Goal: Check status: Check status

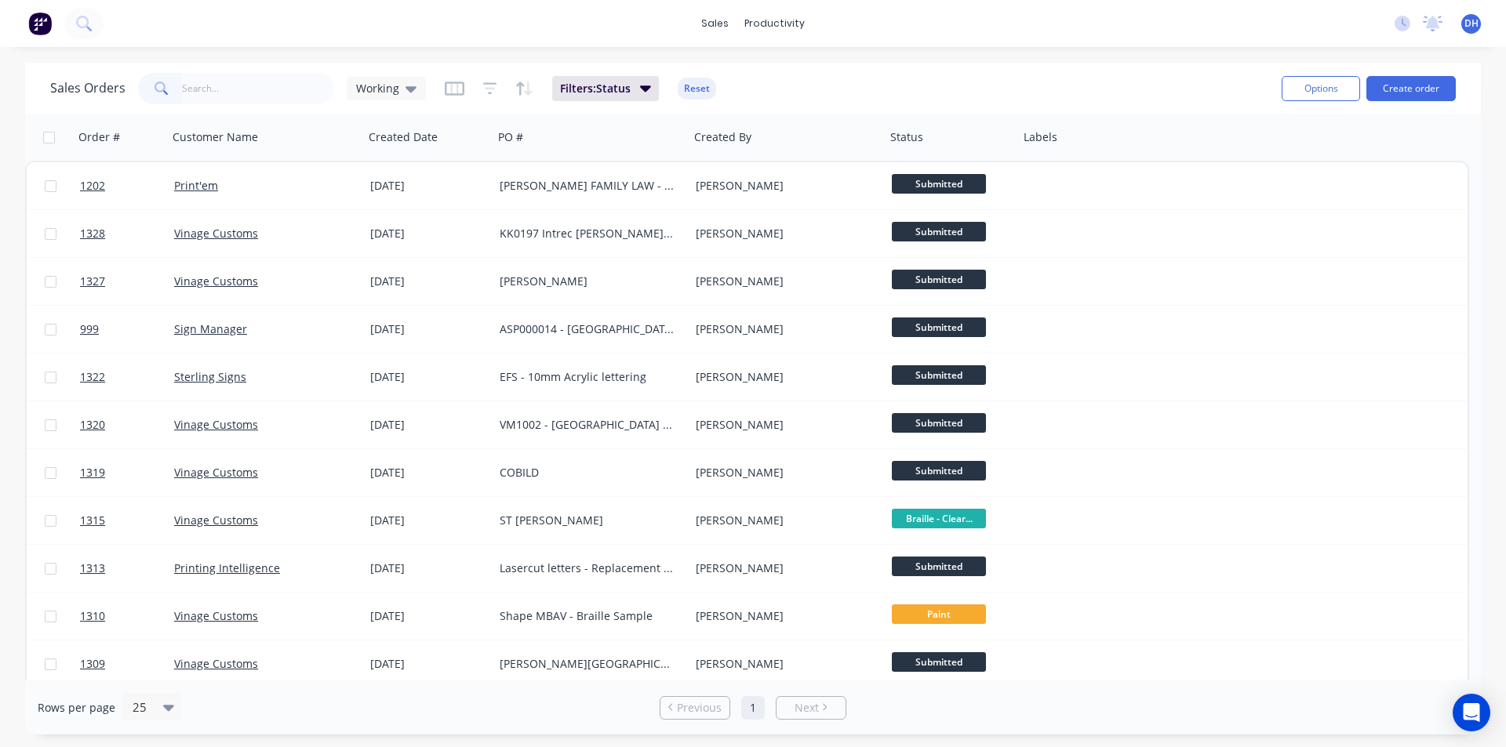
click at [264, 77] on input "text" at bounding box center [258, 88] width 153 height 31
type input "vinage"
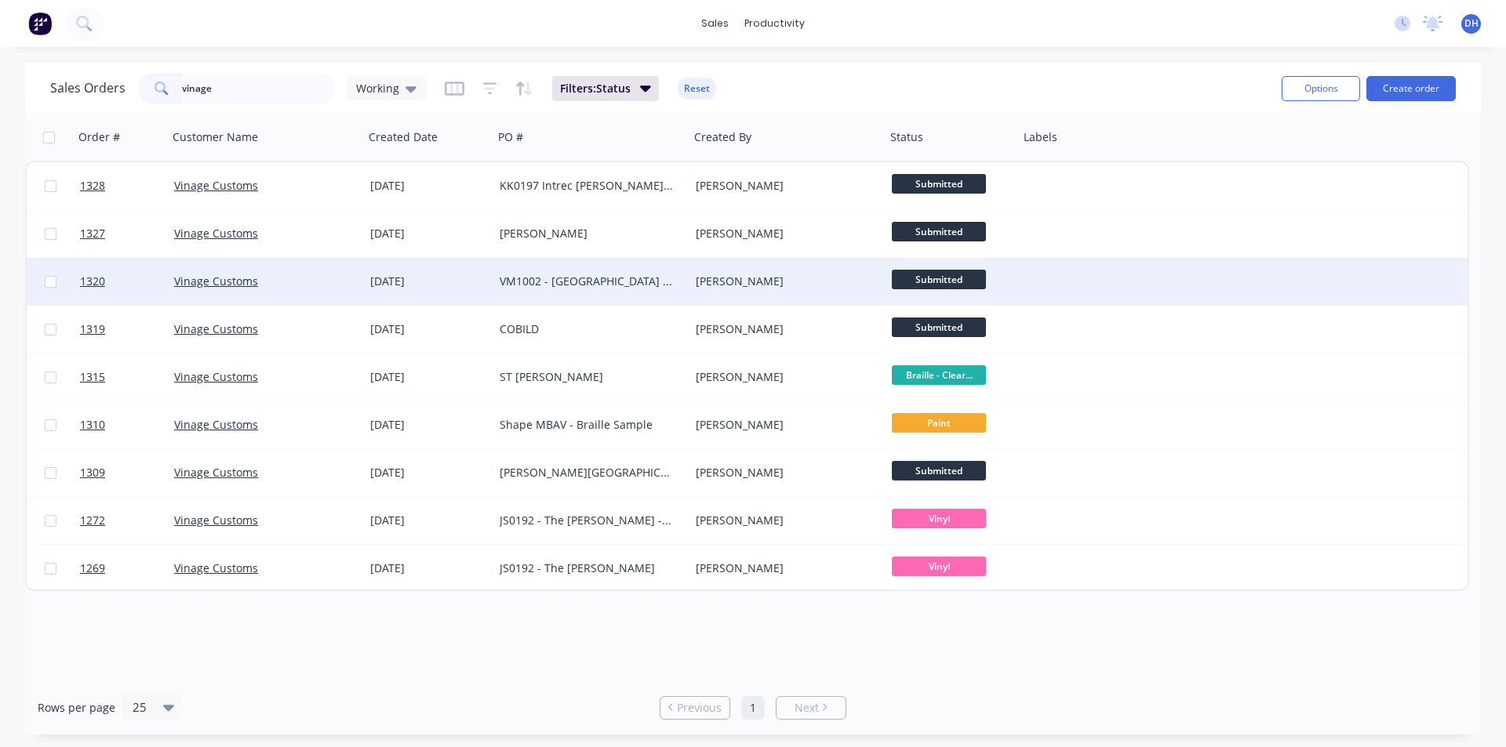
click at [580, 283] on div "VM1002 - [GEOGRAPHIC_DATA] Co Brailles" at bounding box center [587, 282] width 174 height 16
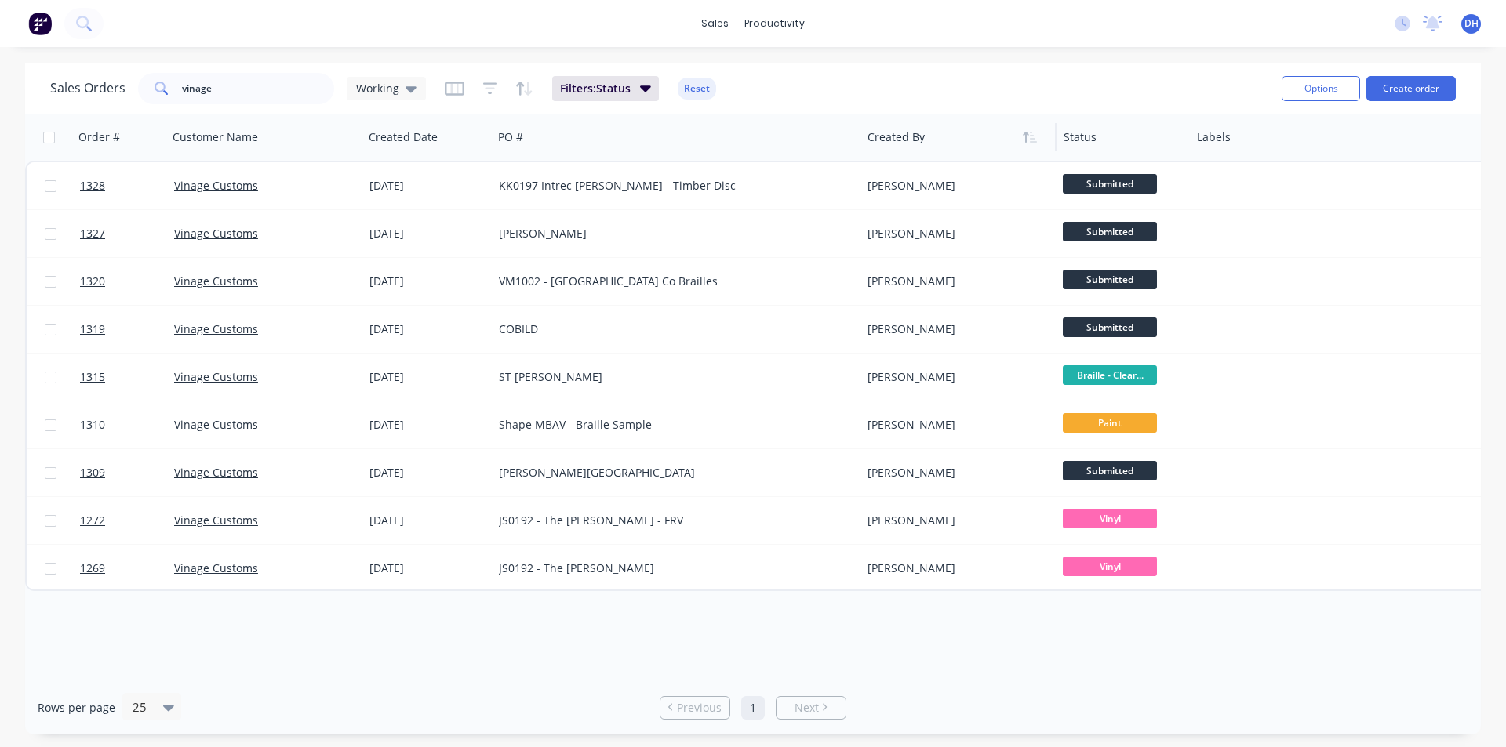
drag, startPoint x: 686, startPoint y: 142, endPoint x: 860, endPoint y: 151, distance: 173.5
click at [860, 151] on div at bounding box center [860, 137] width 2 height 28
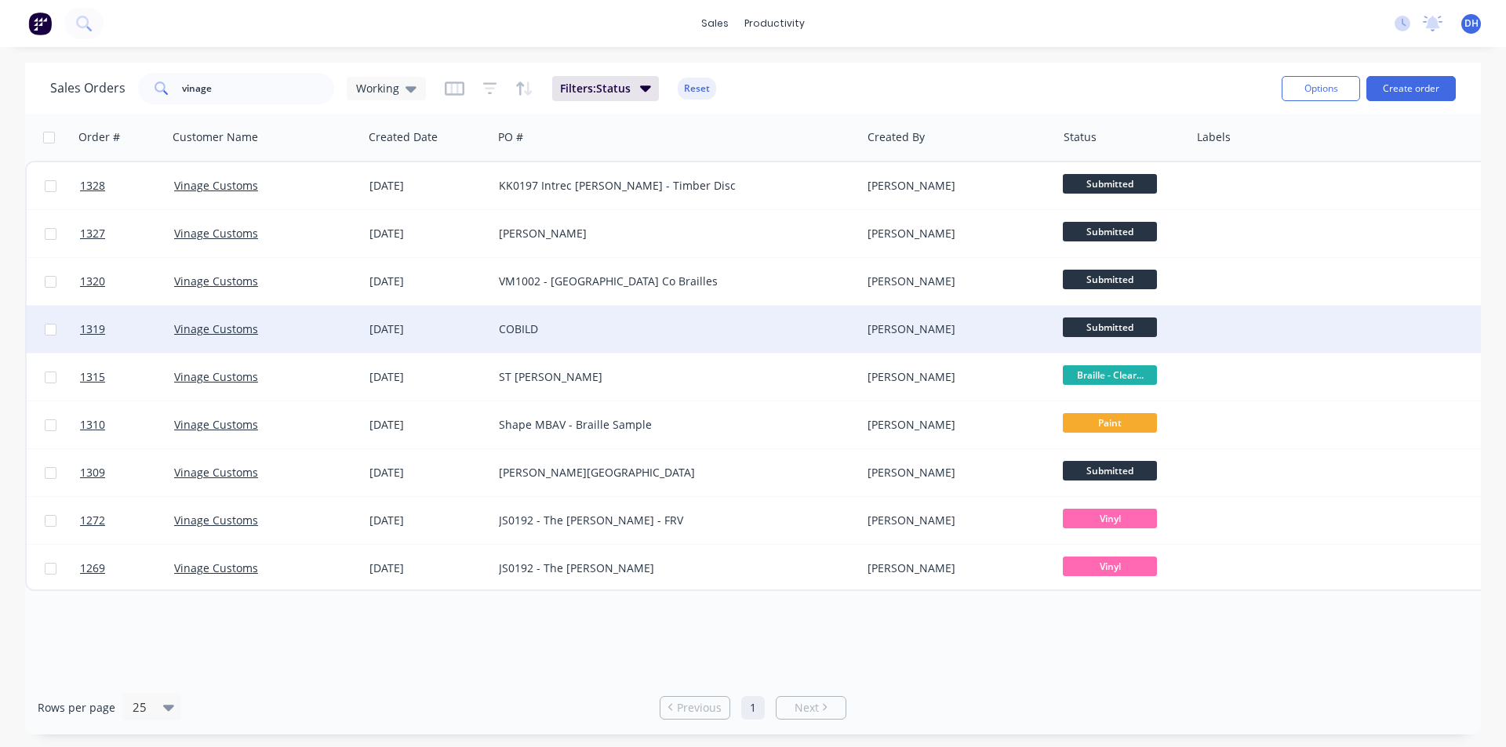
click at [555, 324] on div "COBILD" at bounding box center [668, 330] width 338 height 16
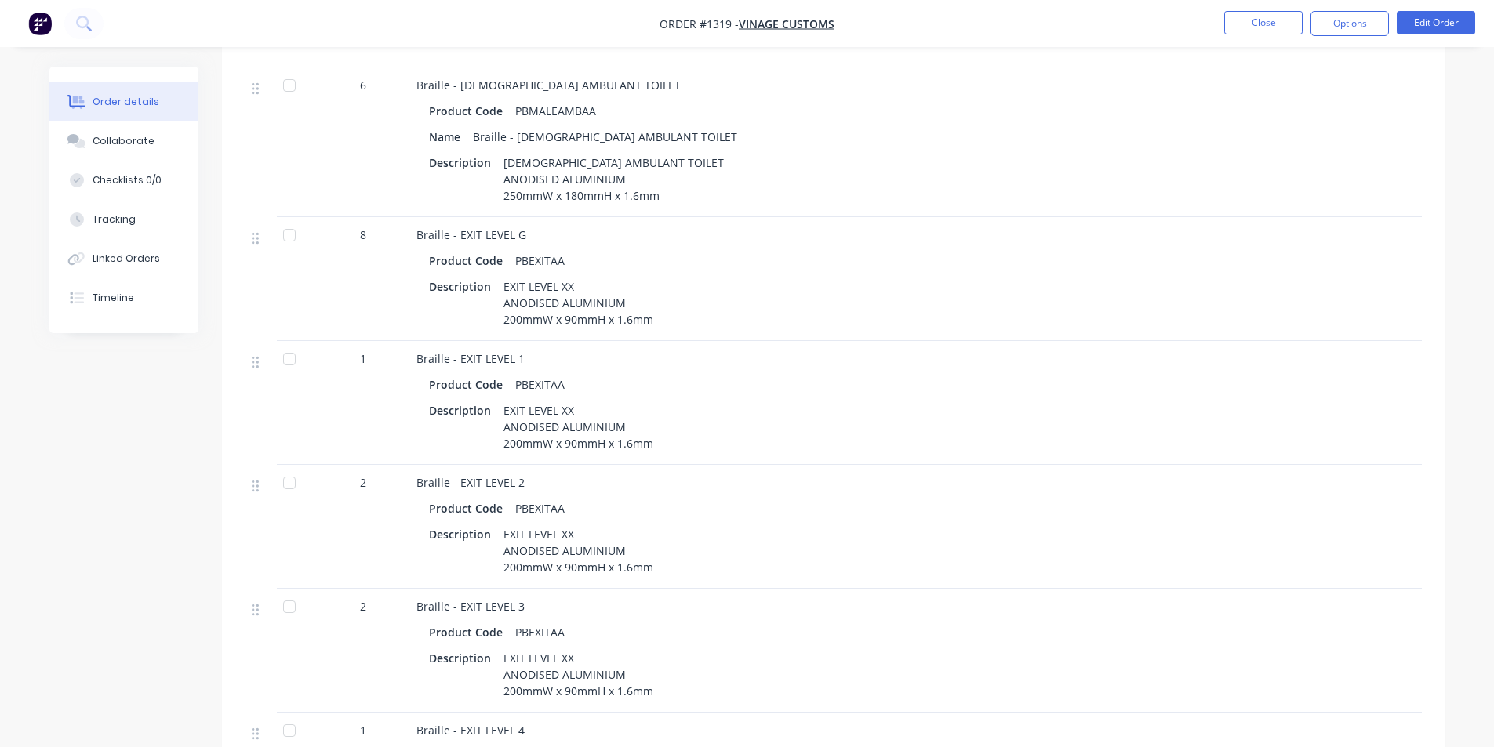
scroll to position [2453, 0]
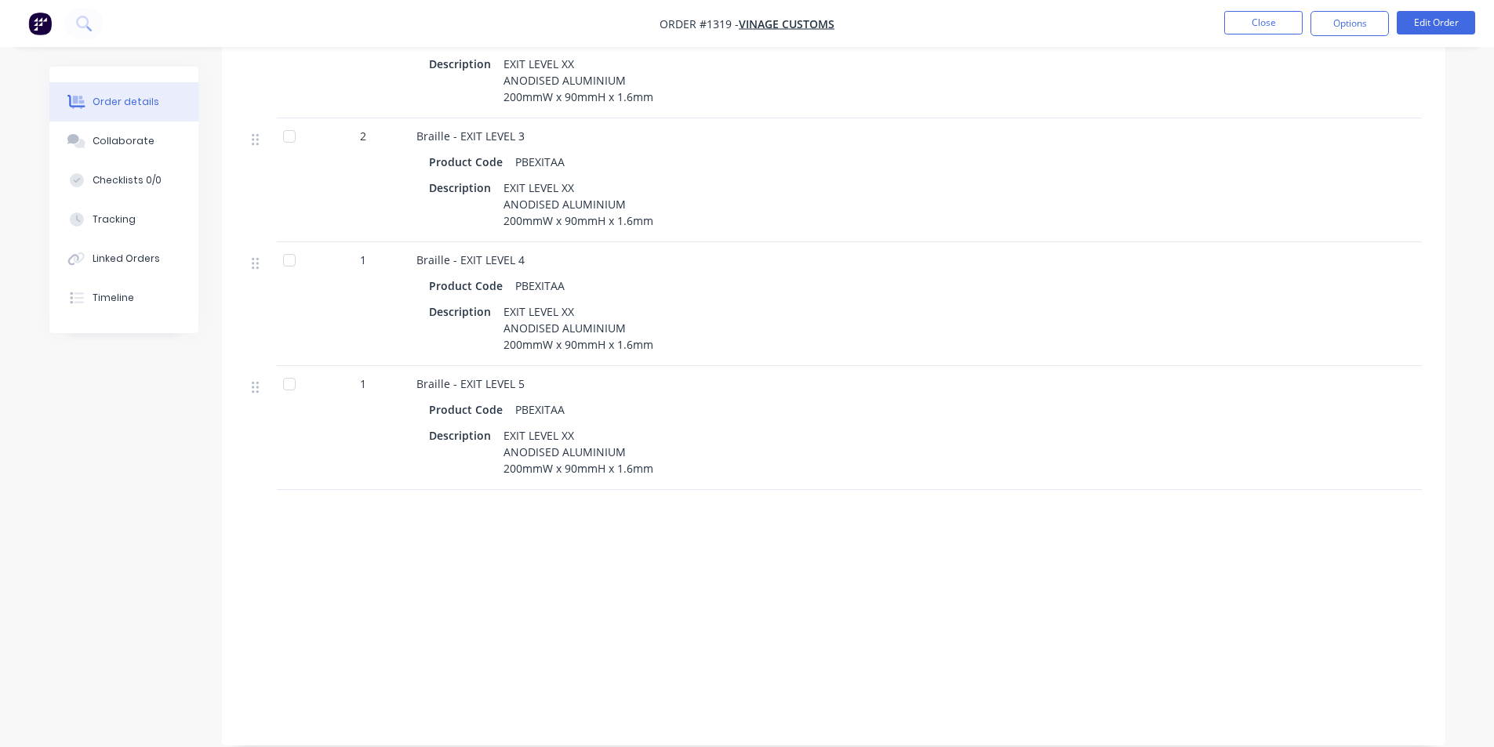
click at [524, 595] on div "Labour $0.00 Sub total $1,560.00 Margin $0.00 ( 0.00 %) Tax $156.00 Total $1,71…" at bounding box center [833, 631] width 1176 height 182
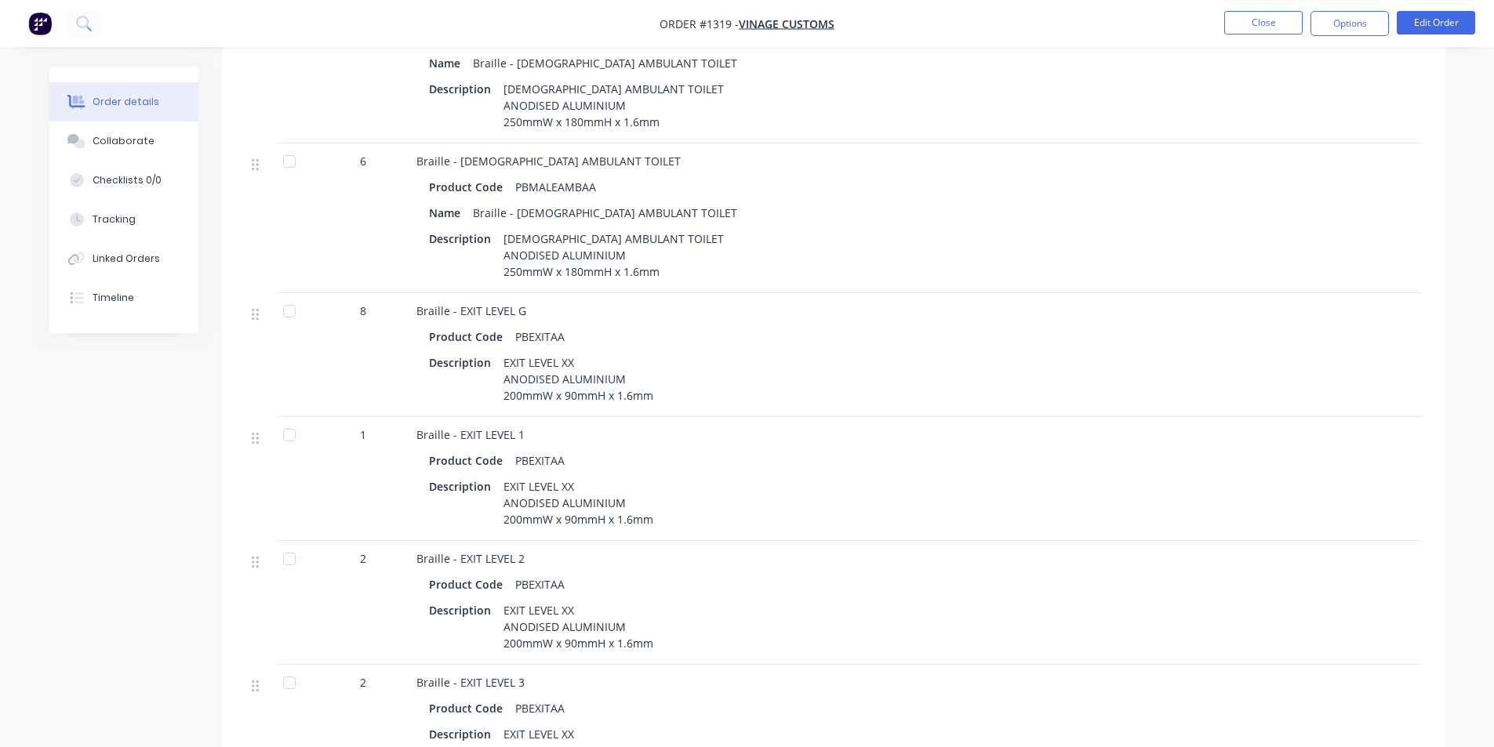
scroll to position [1669, 0]
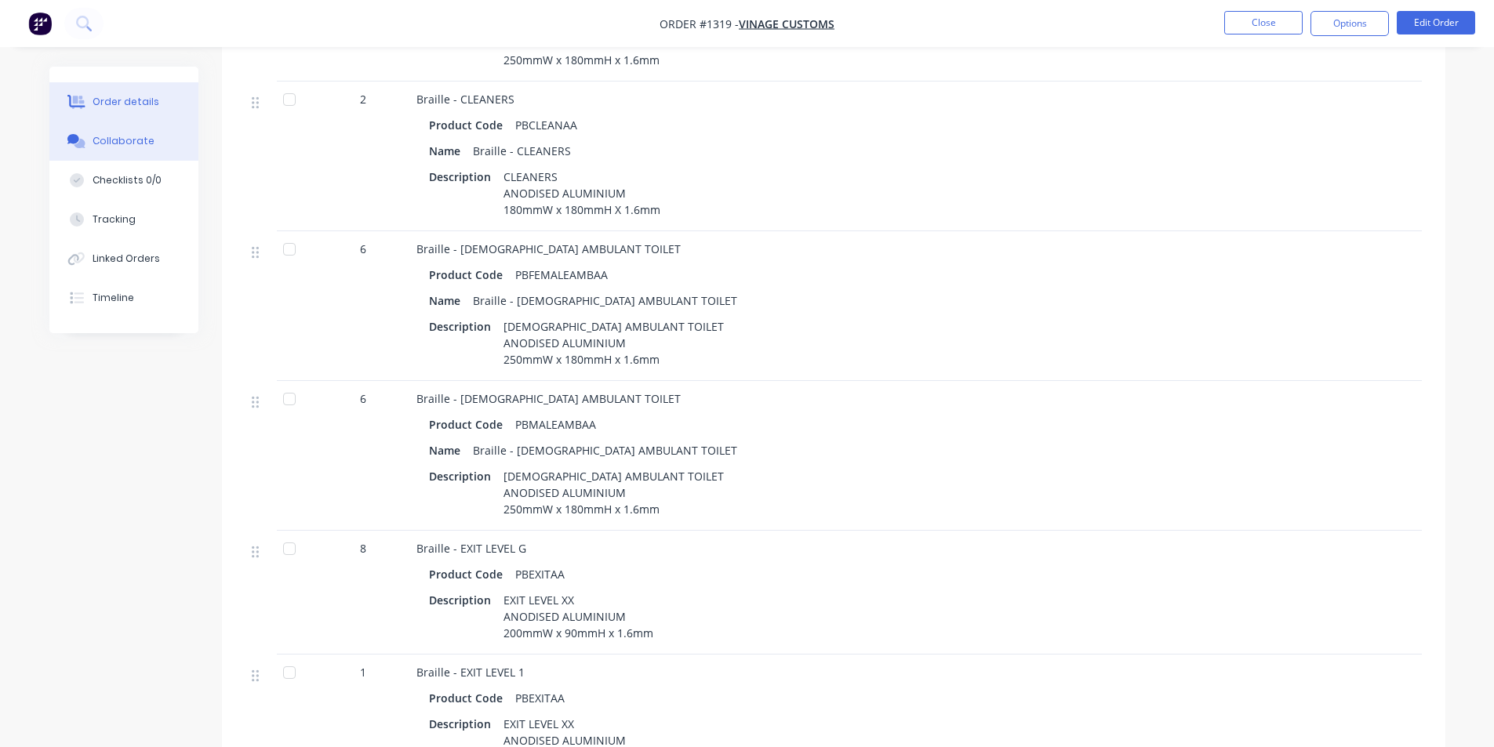
click at [144, 142] on div "Collaborate" at bounding box center [124, 141] width 62 height 14
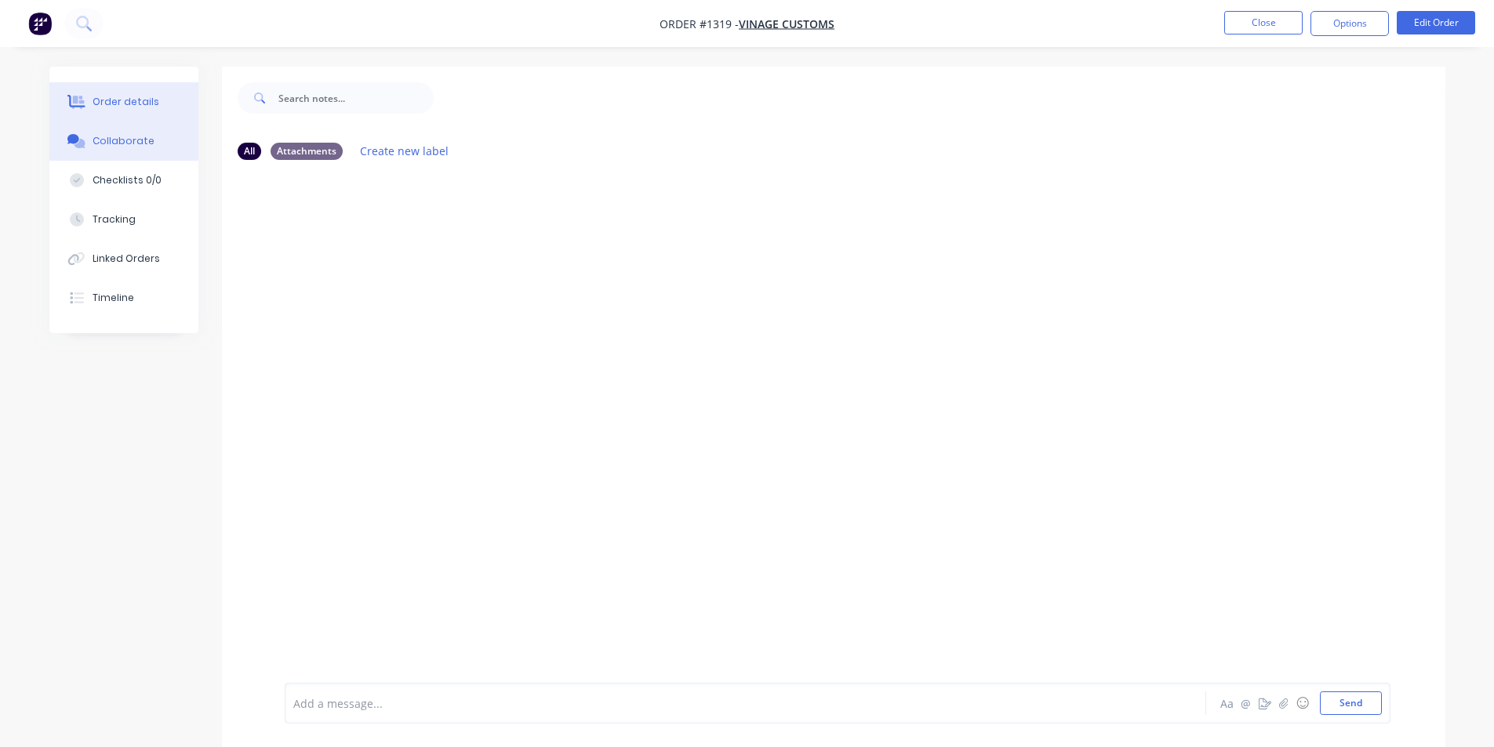
click at [144, 108] on div "Order details" at bounding box center [126, 102] width 67 height 14
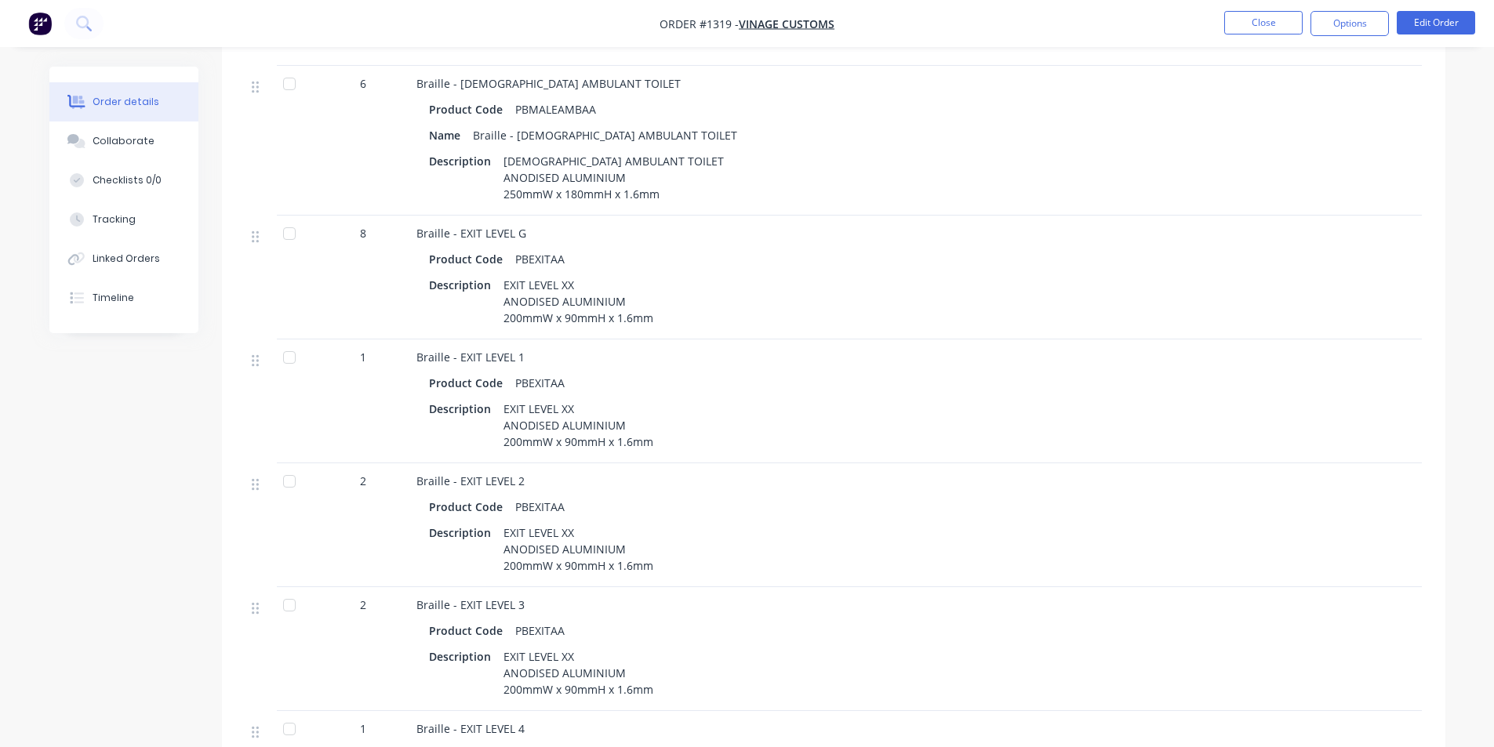
scroll to position [1983, 0]
drag, startPoint x: 616, startPoint y: 321, endPoint x: 689, endPoint y: 265, distance: 91.8
click at [689, 275] on div "Description EXIT LEVEL XX ANODISED ALUMINIUM 200mmW x 90mmH x 1.6mm" at bounding box center [724, 303] width 590 height 56
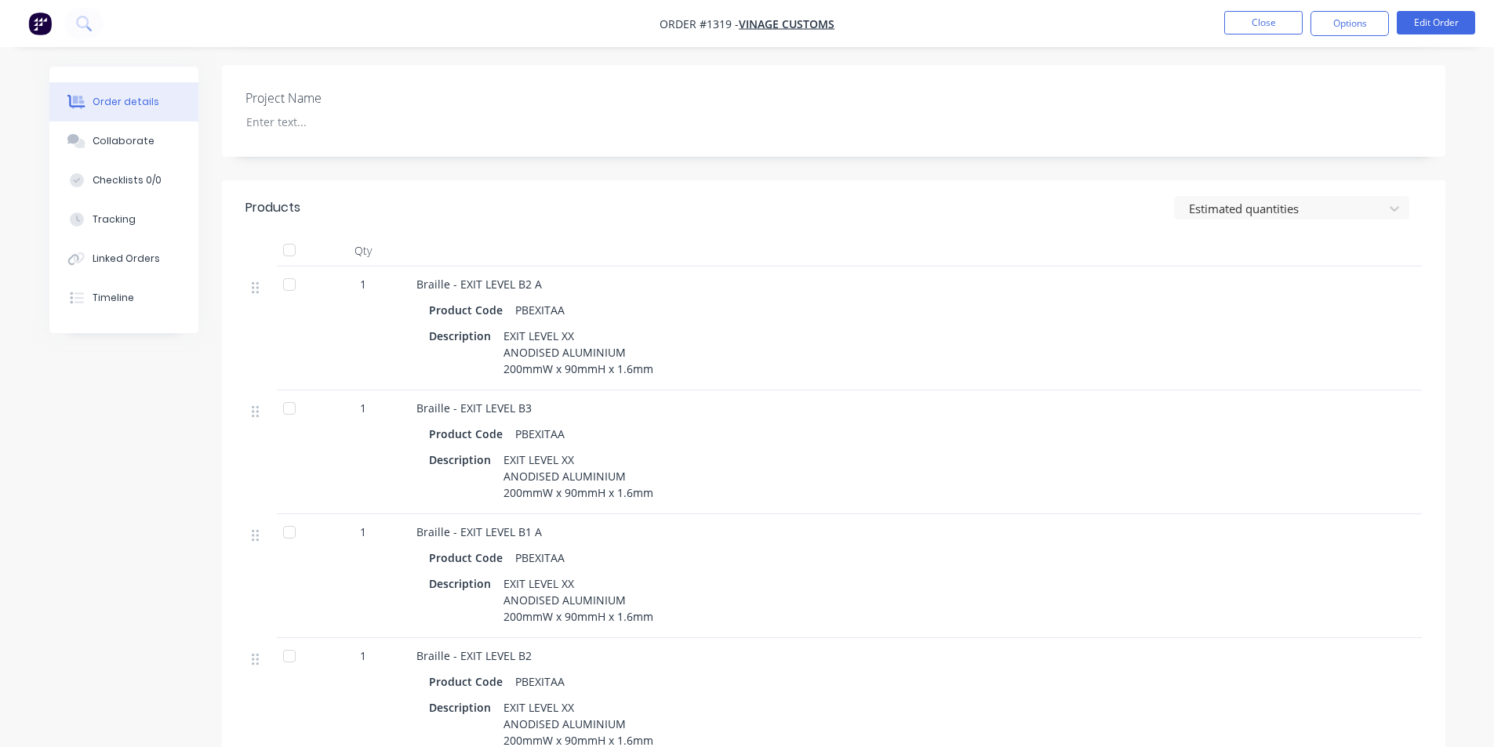
scroll to position [414, 0]
